Goal: Check status

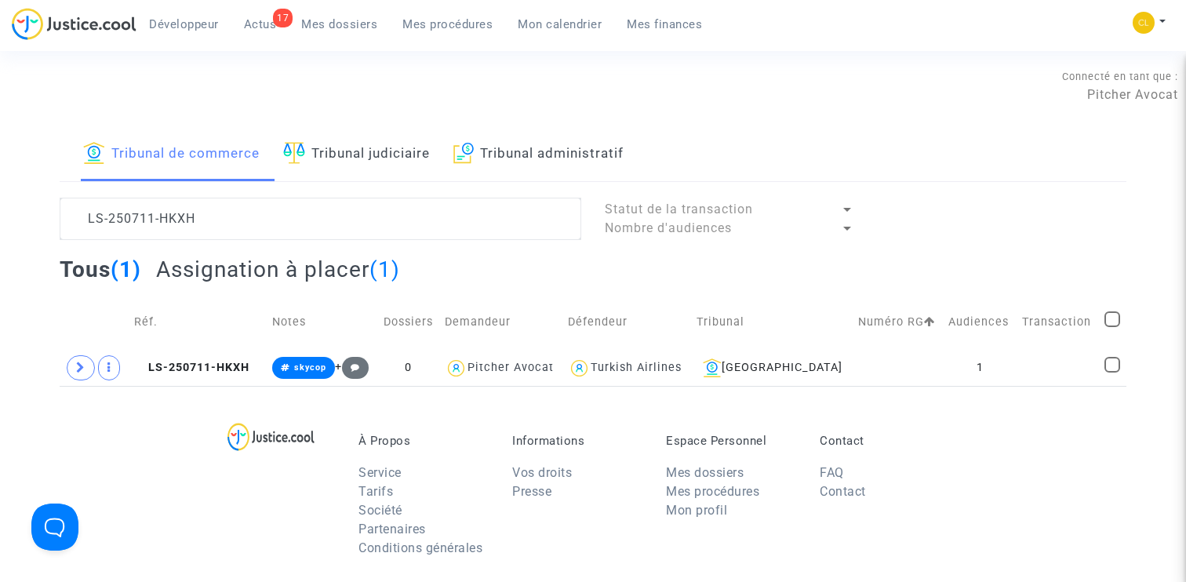
click at [460, 20] on span "Mes procédures" at bounding box center [447, 24] width 90 height 14
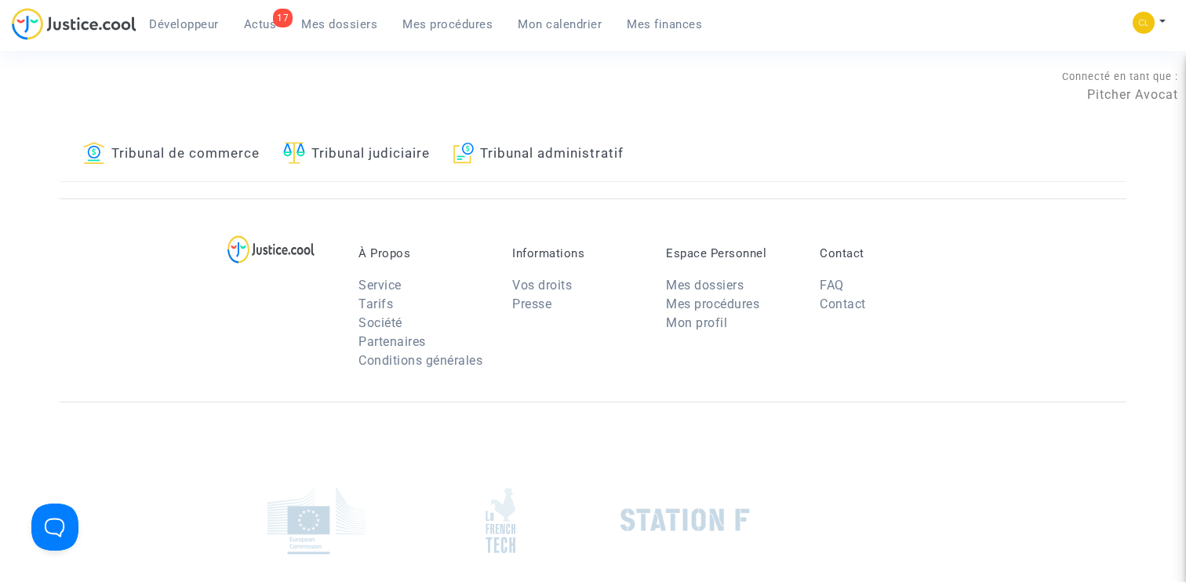
click at [574, 32] on link "Mon calendrier" at bounding box center [559, 25] width 109 height 24
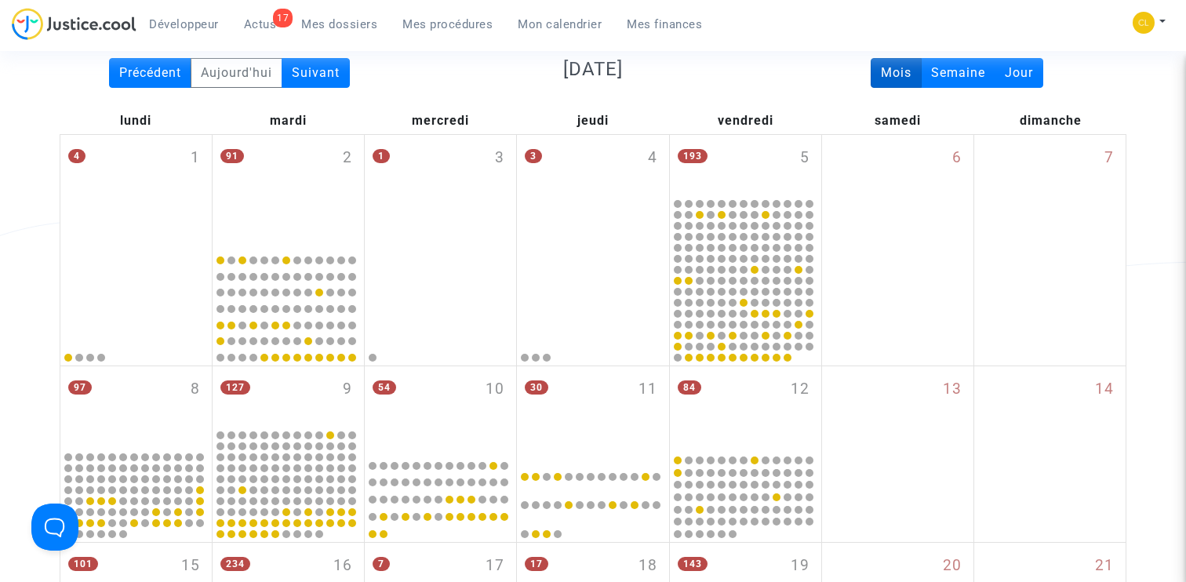
scroll to position [329, 0]
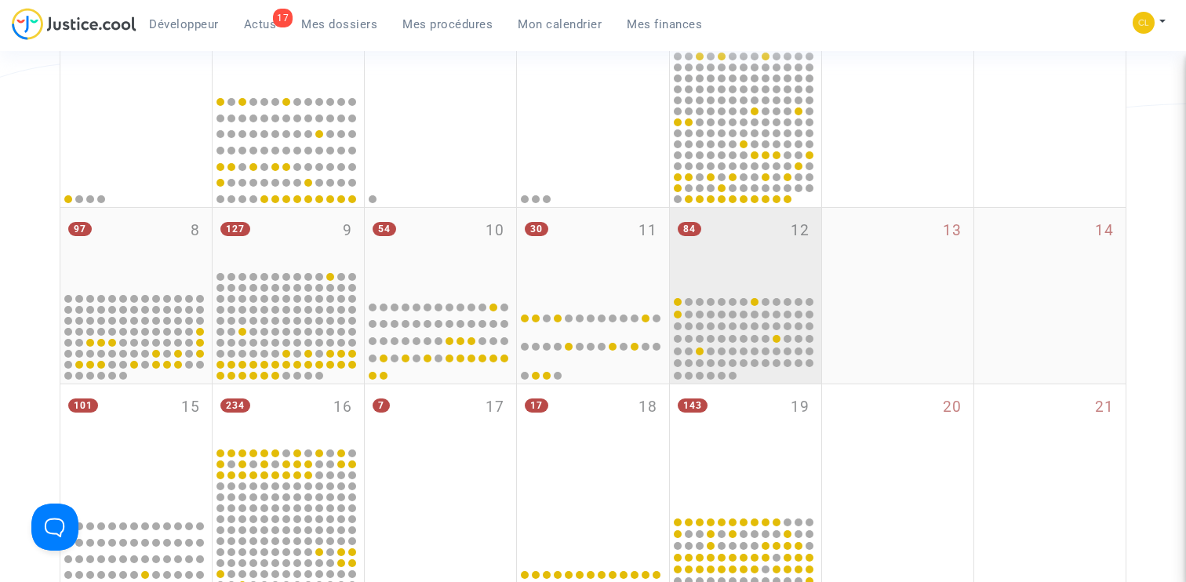
click at [768, 243] on div "84 12" at bounding box center [745, 251] width 151 height 86
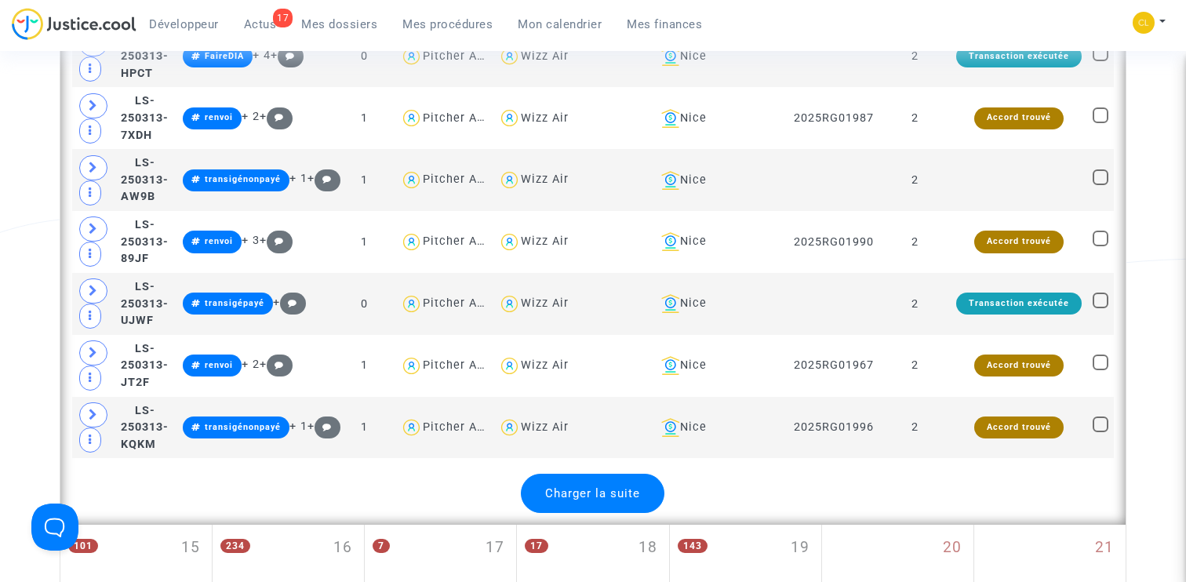
scroll to position [3473, 0]
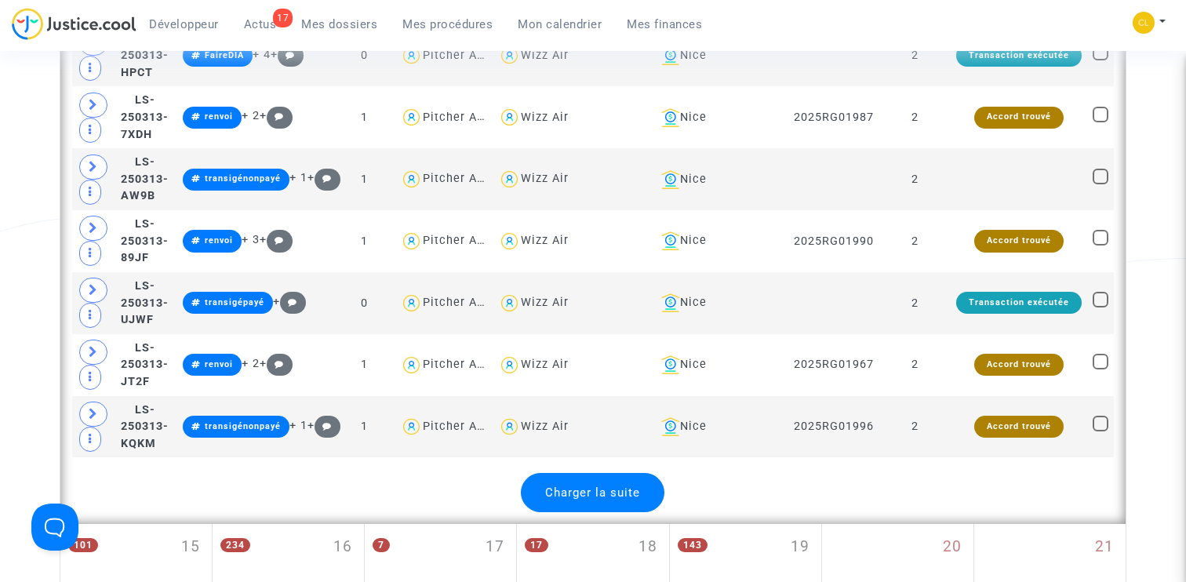
click at [583, 486] on span "Charger la suite" at bounding box center [592, 493] width 95 height 14
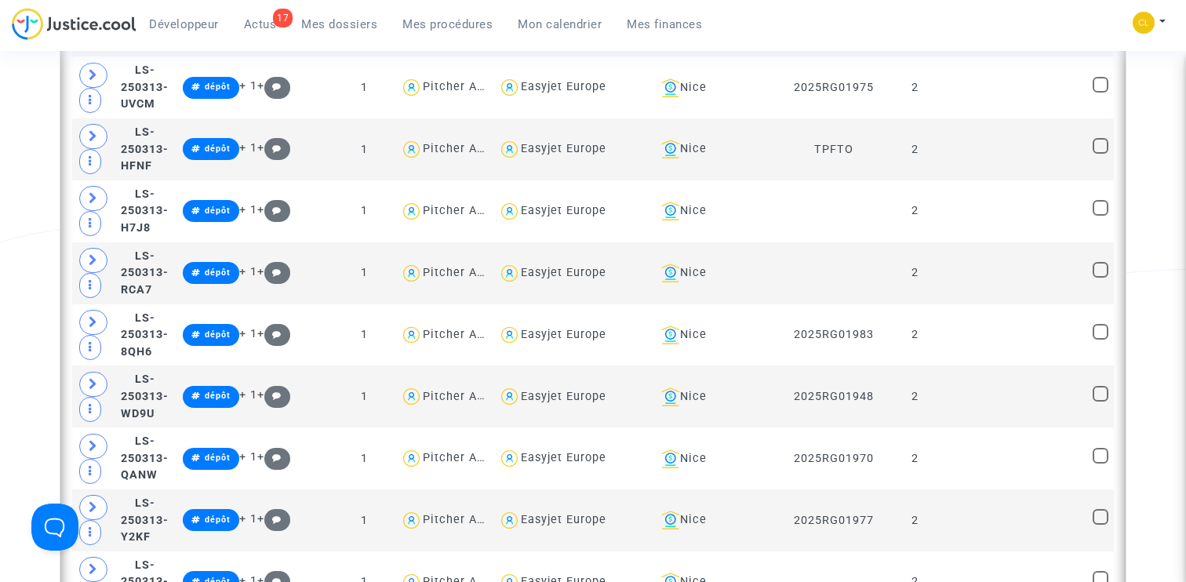
scroll to position [1929, 0]
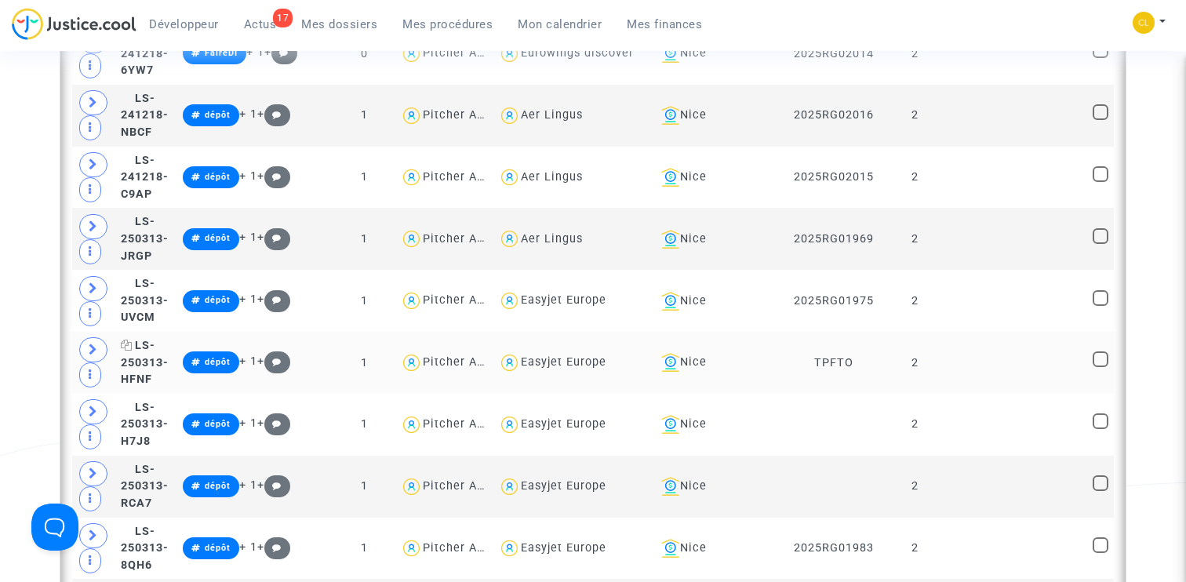
click at [169, 350] on span "LS-250313-HFNF" at bounding box center [145, 362] width 48 height 47
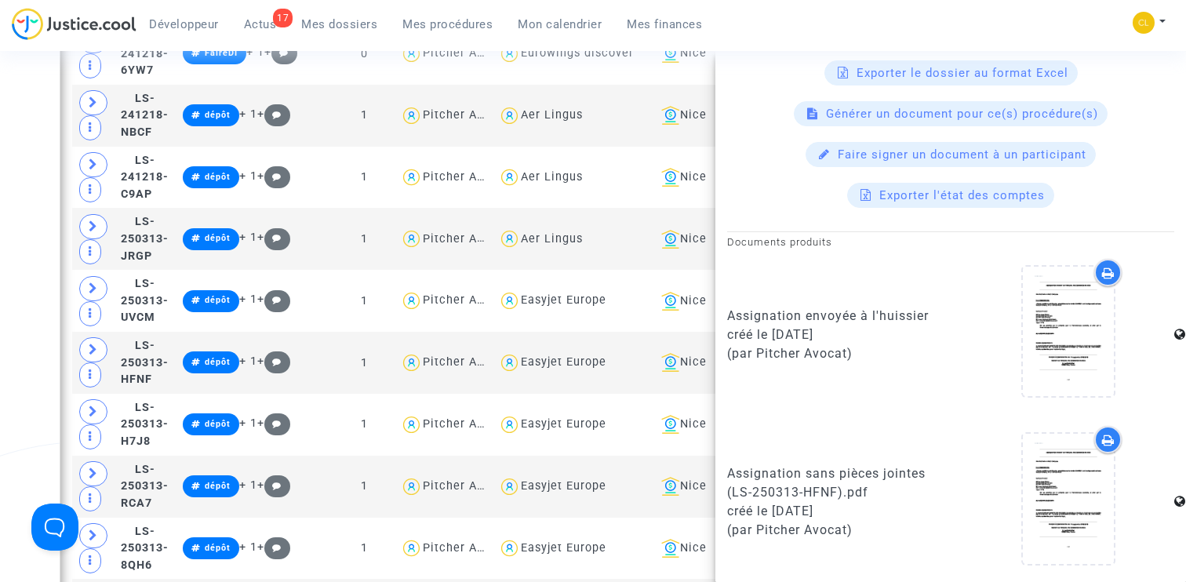
scroll to position [0, 0]
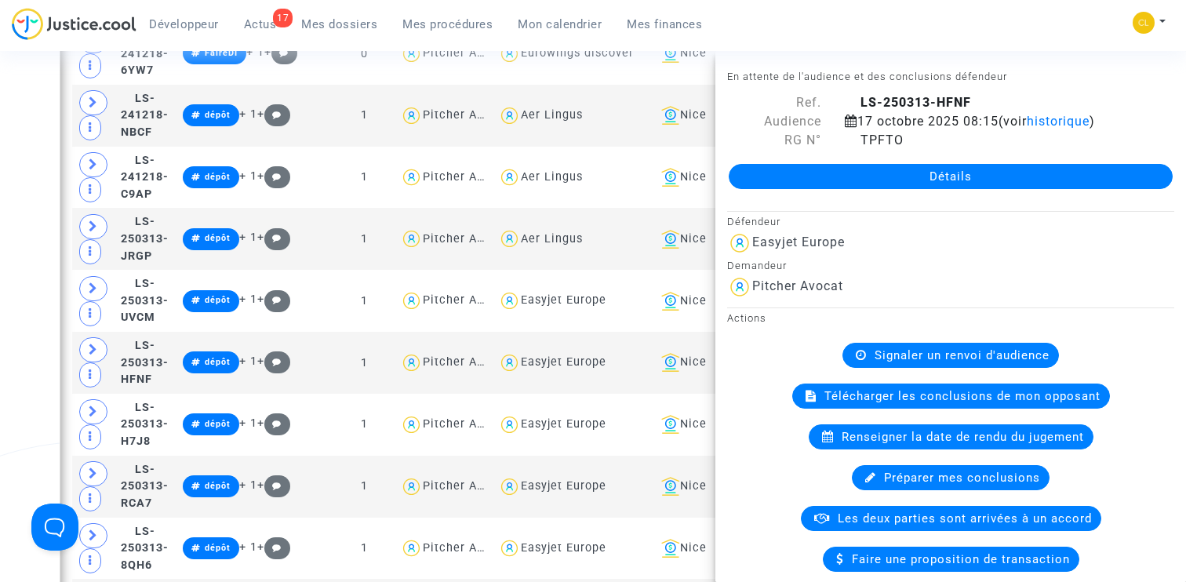
click at [959, 169] on link "Détails" at bounding box center [951, 176] width 444 height 25
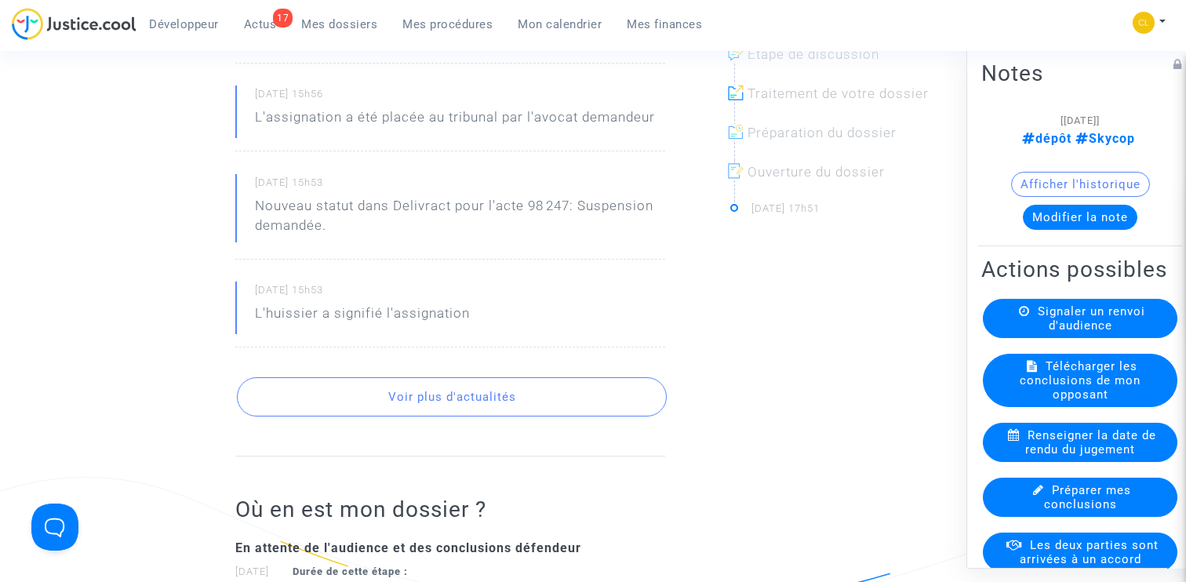
scroll to position [585, 0]
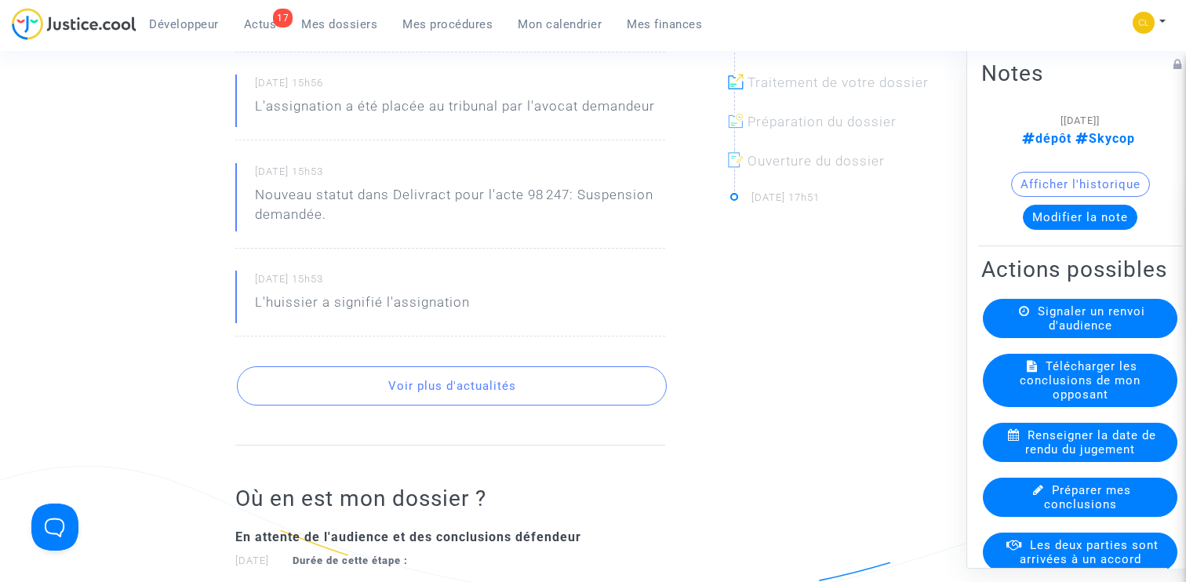
click at [420, 395] on button "Voir plus d'actualités" at bounding box center [451, 385] width 429 height 39
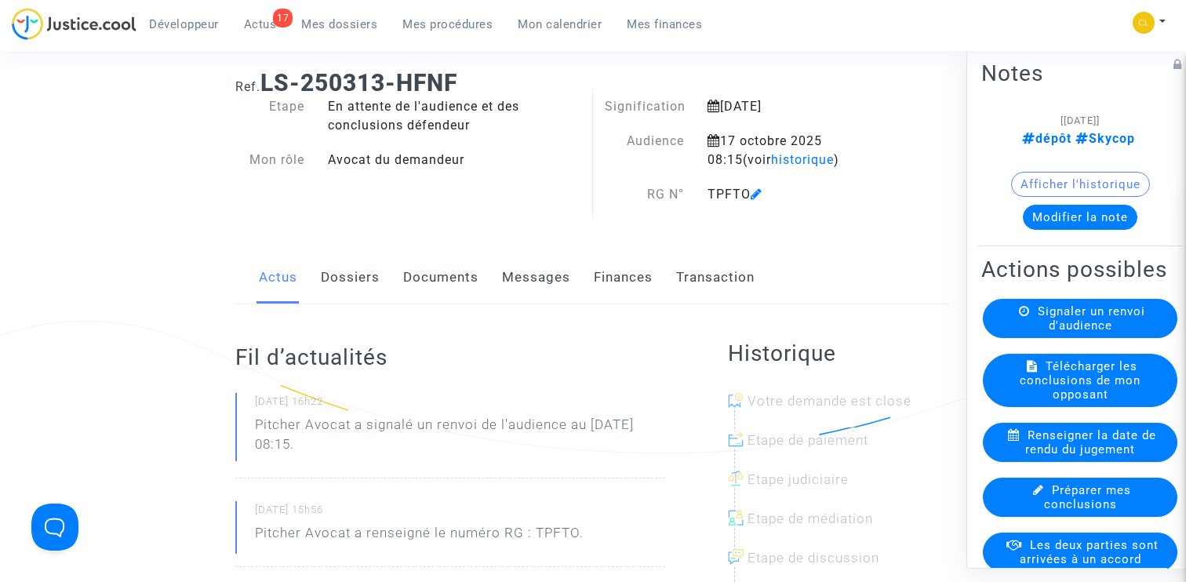
scroll to position [0, 0]
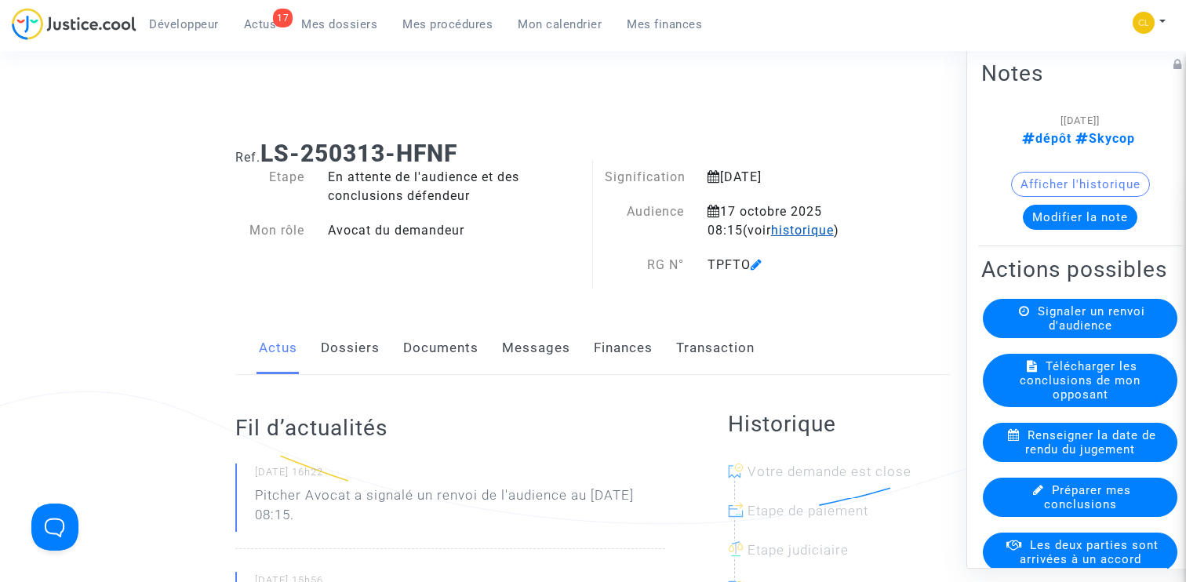
click at [784, 229] on span "historique" at bounding box center [802, 230] width 63 height 15
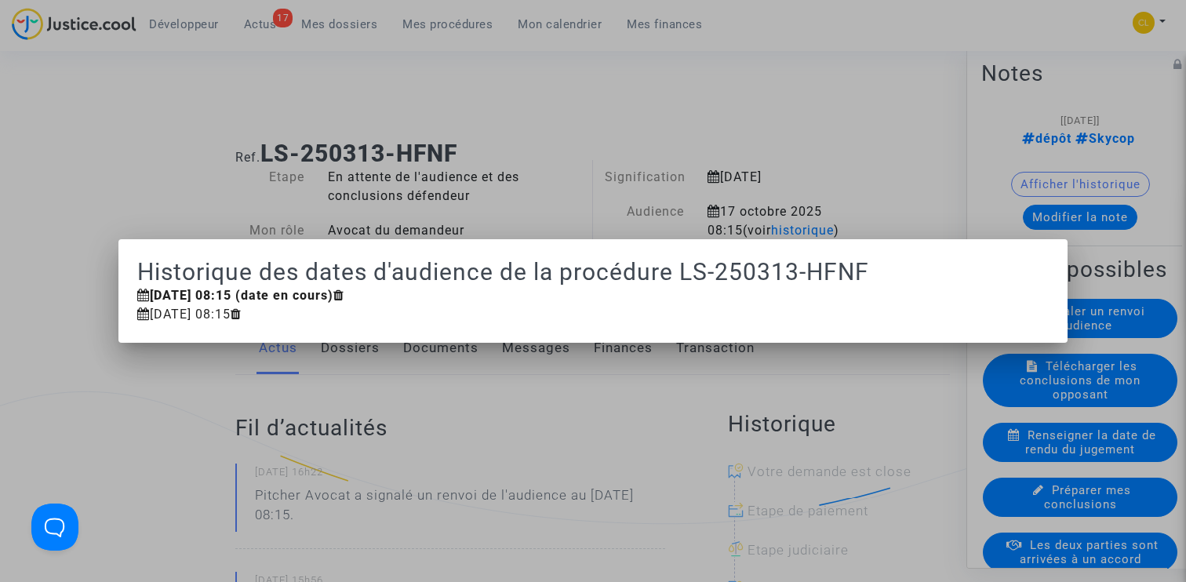
click at [545, 128] on div at bounding box center [593, 291] width 1186 height 582
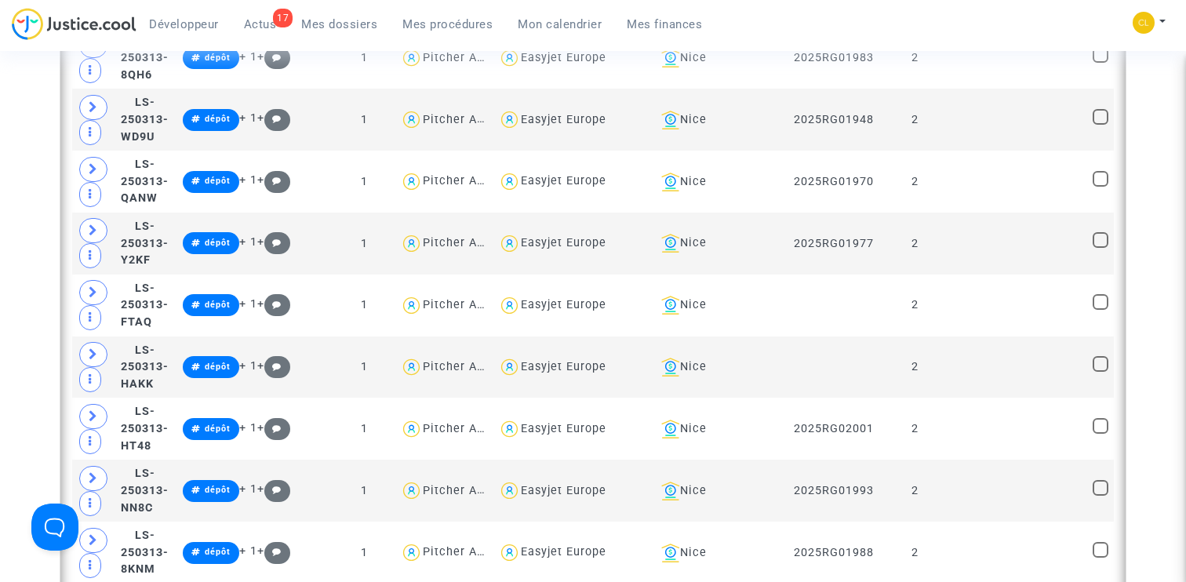
scroll to position [2273, 0]
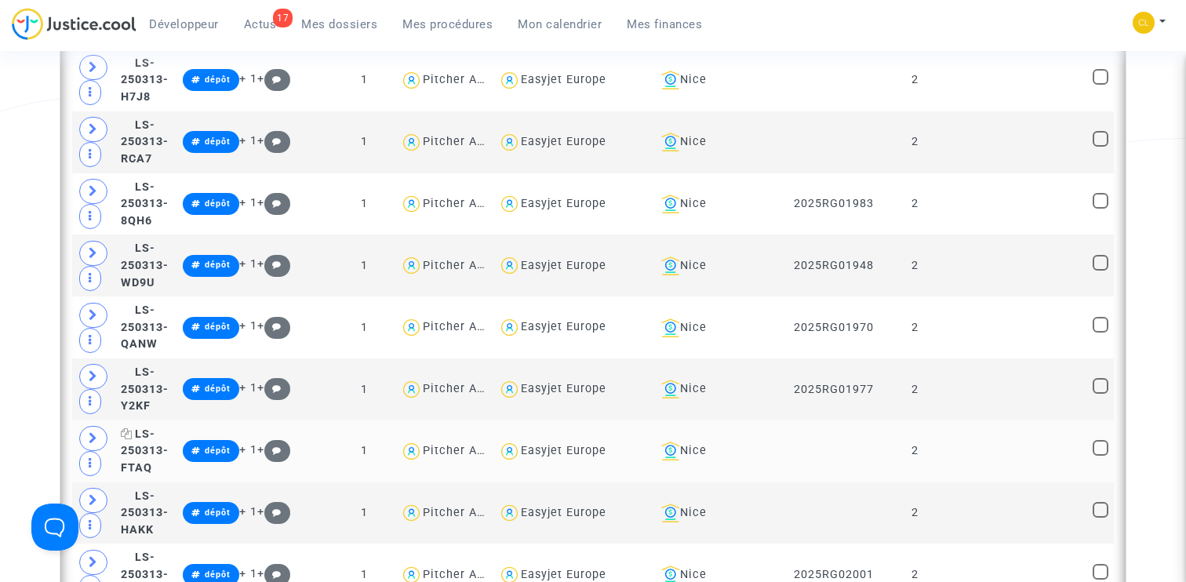
click at [169, 434] on span "LS-250313-FTAQ" at bounding box center [145, 451] width 48 height 47
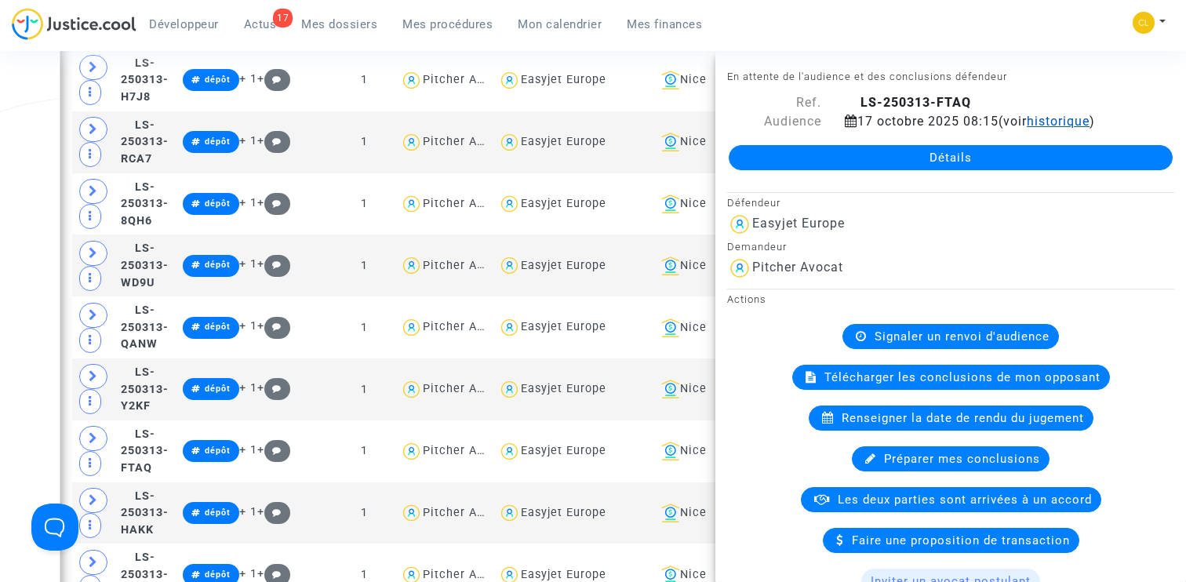
click at [1065, 126] on span "historique" at bounding box center [1058, 121] width 63 height 15
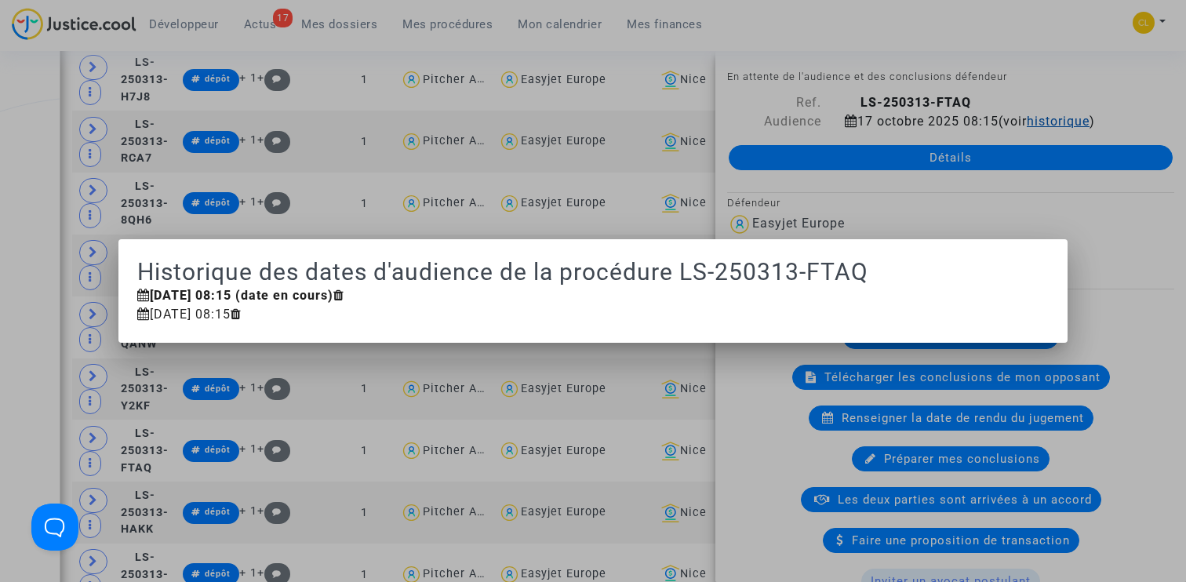
scroll to position [0, 0]
click at [744, 97] on div at bounding box center [593, 291] width 1186 height 582
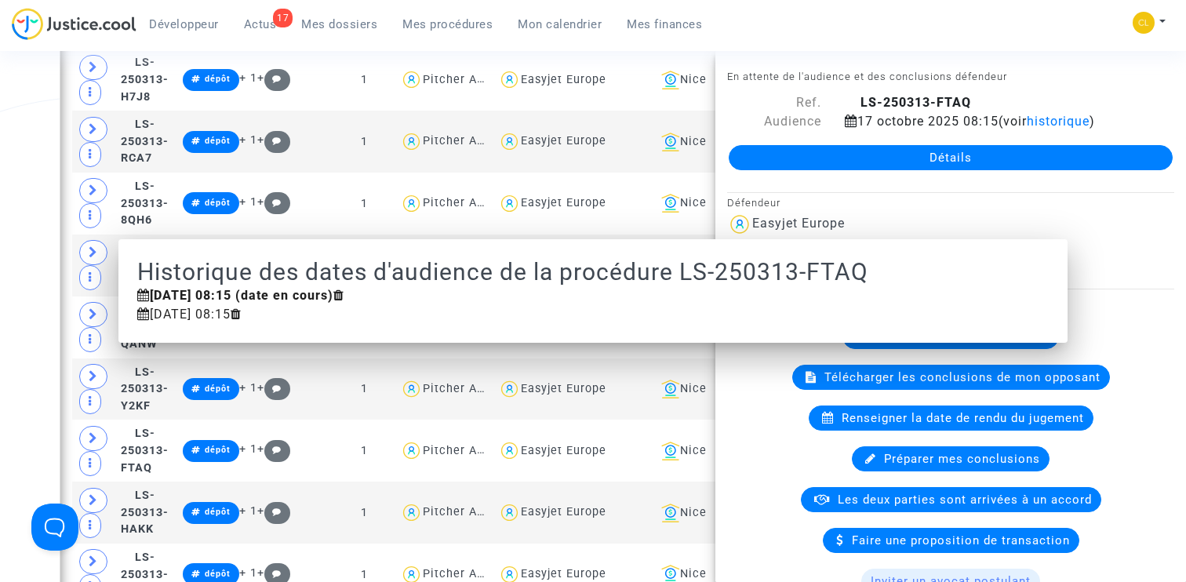
scroll to position [2273, 0]
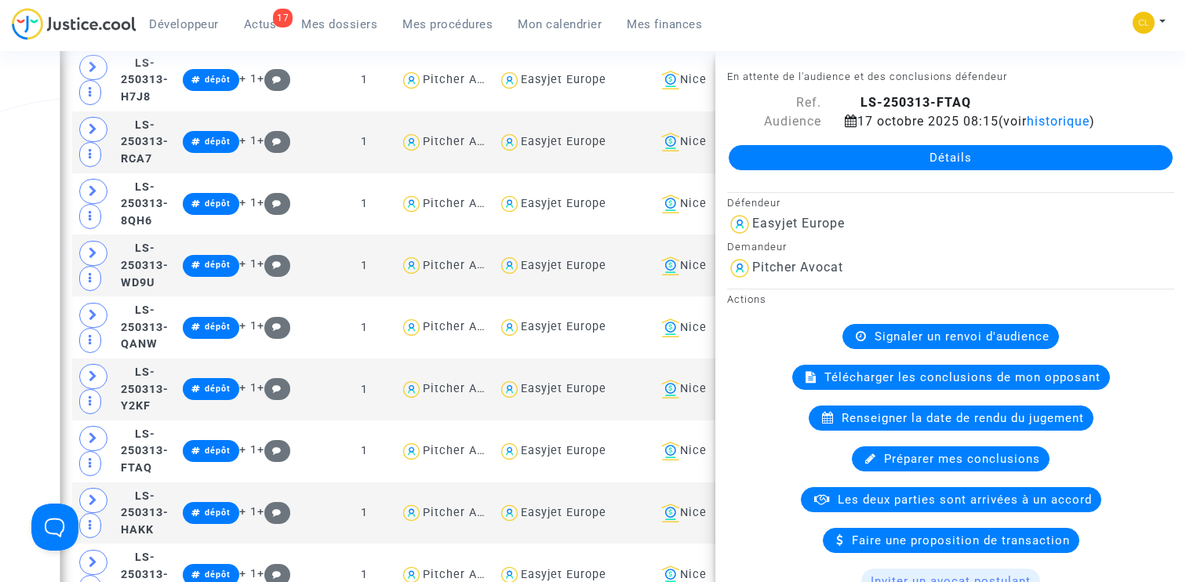
click at [35, 271] on div "Date de clôture d'instruction Date de conciliation Date d'audience Date de juge…" at bounding box center [593, 98] width 1186 height 4486
